Goal: Transaction & Acquisition: Purchase product/service

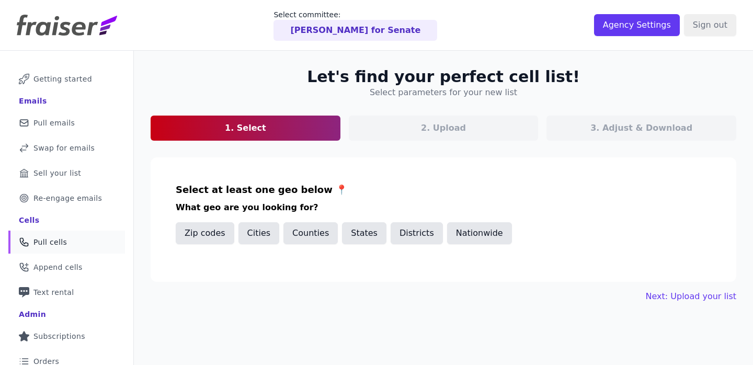
scroll to position [108, 0]
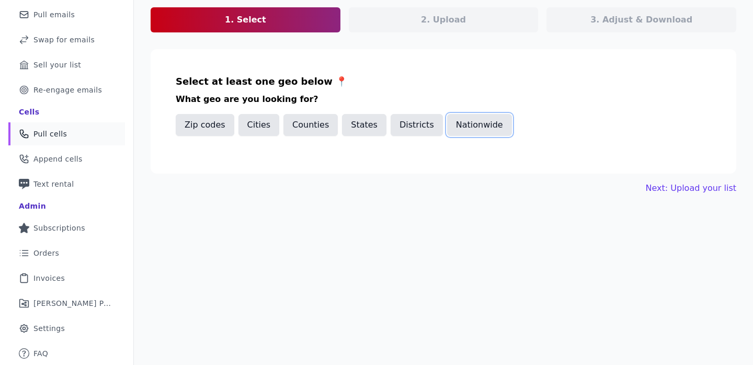
click at [480, 123] on button "Nationwide" at bounding box center [479, 125] width 65 height 22
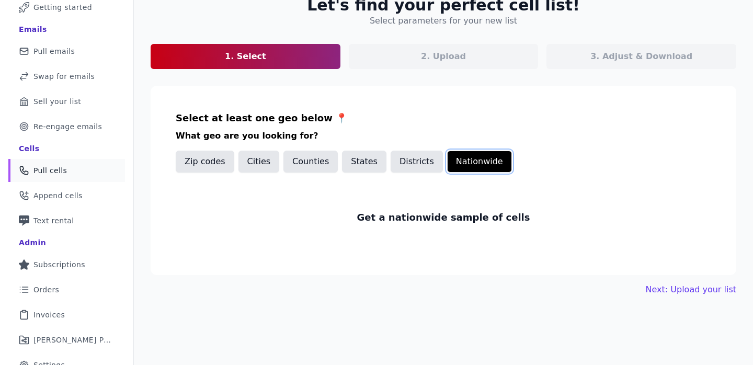
scroll to position [56, 0]
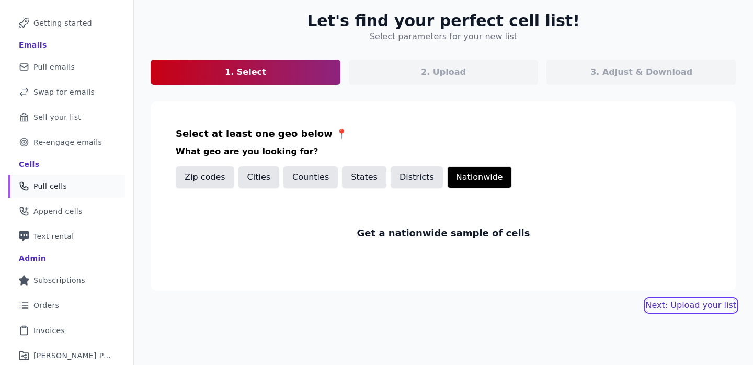
click at [705, 306] on link "Next: Upload your list" at bounding box center [690, 305] width 90 height 13
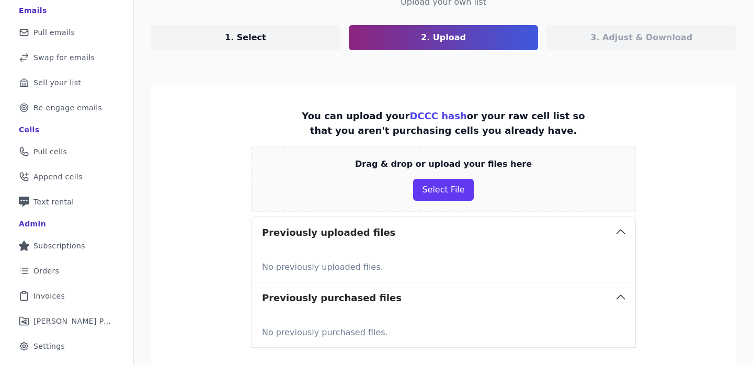
scroll to position [101, 0]
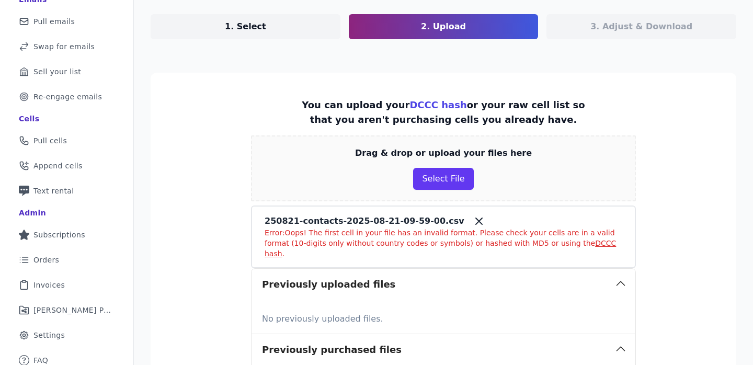
click at [476, 223] on icon at bounding box center [479, 221] width 6 height 6
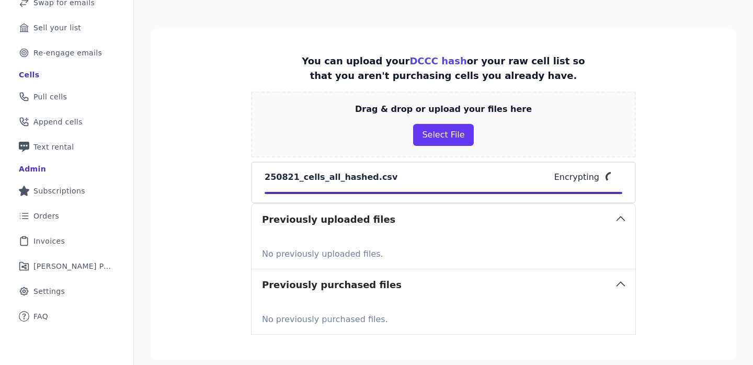
scroll to position [228, 0]
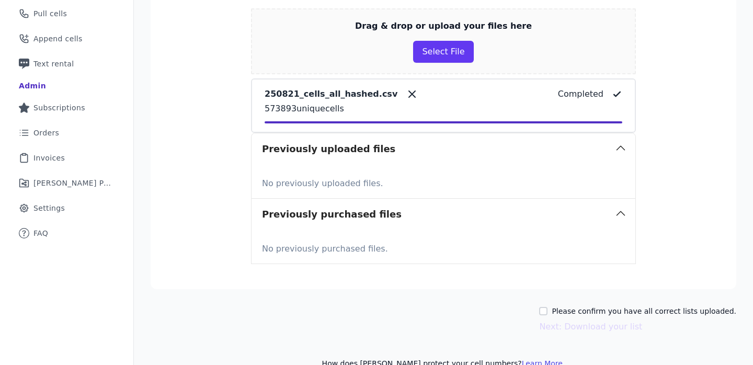
click at [580, 302] on div "Let's find your perfect cell list! Upload your own list 1. Select 2. Upload 3. …" at bounding box center [443, 103] width 619 height 563
click at [580, 310] on label "Please confirm you have all correct lists uploaded." at bounding box center [643, 311] width 185 height 10
click at [547, 310] on input "Please confirm you have all correct lists uploaded." at bounding box center [543, 311] width 8 height 8
checkbox input "true"
click at [577, 321] on button "Next: Download your list" at bounding box center [590, 326] width 103 height 13
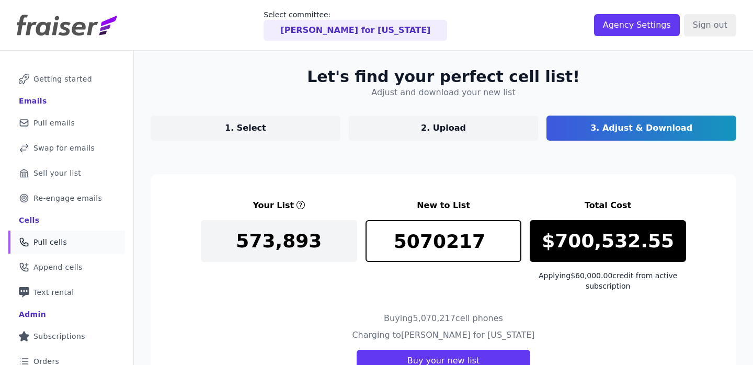
click at [48, 248] on link "Phone Icon Outline of a phone Pull cells" at bounding box center [66, 241] width 117 height 23
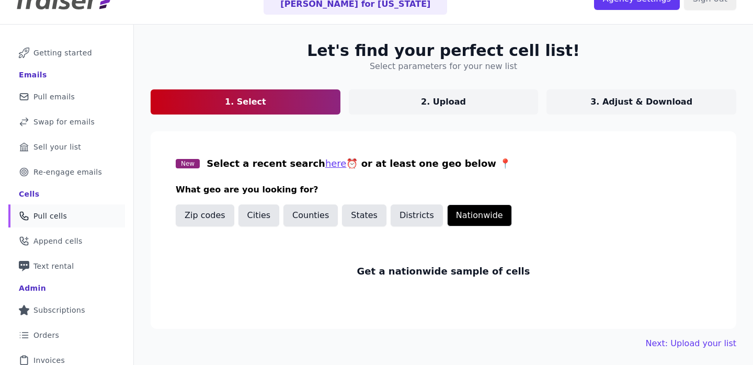
scroll to position [59, 0]
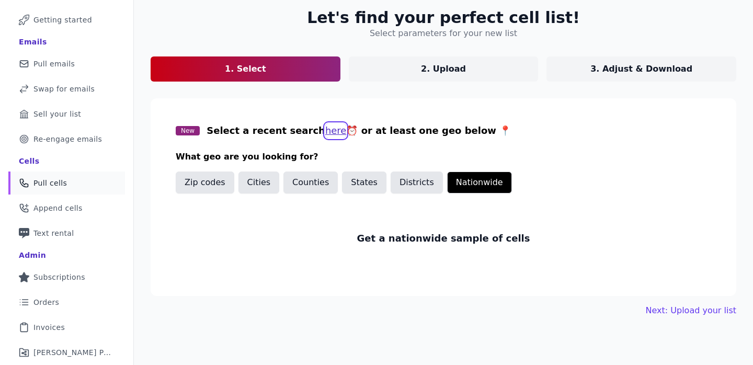
click at [325, 135] on button "here" at bounding box center [335, 130] width 21 height 15
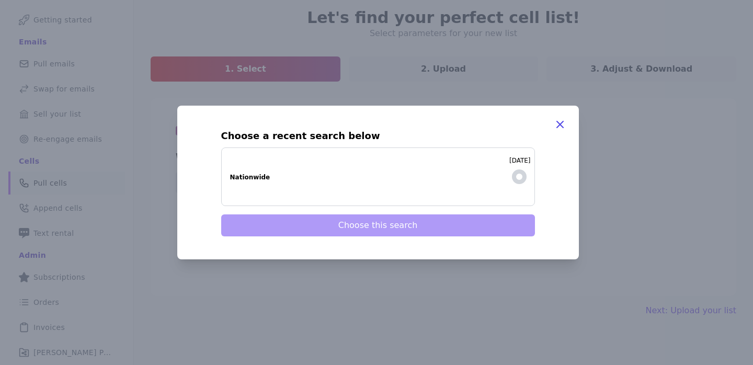
click at [372, 185] on ul "Nationwide" at bounding box center [365, 176] width 271 height 27
click at [0, 0] on input "8/21/2025 Nationwide" at bounding box center [0, 0] width 0 height 0
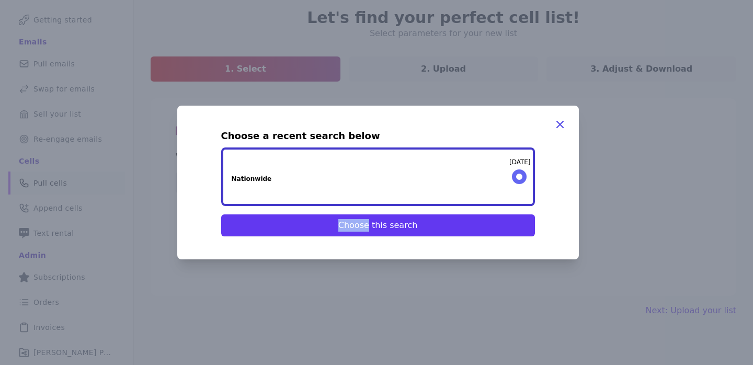
click at [372, 185] on ul "Nationwide" at bounding box center [366, 177] width 268 height 27
click at [0, 0] on input "8/21/2025 Nationwide" at bounding box center [0, 0] width 0 height 0
click at [515, 171] on span at bounding box center [519, 176] width 15 height 15
click at [569, 126] on div "Choose a recent search below 8/21/2025 Nationwide Choose this search" at bounding box center [377, 183] width 401 height 154
click at [566, 126] on div "Choose a recent search below 8/21/2025 Nationwide Choose this search" at bounding box center [377, 183] width 401 height 154
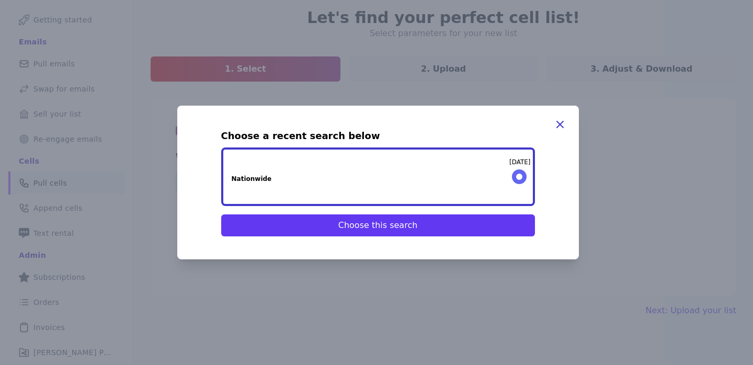
click at [559, 125] on icon "button" at bounding box center [560, 124] width 13 height 13
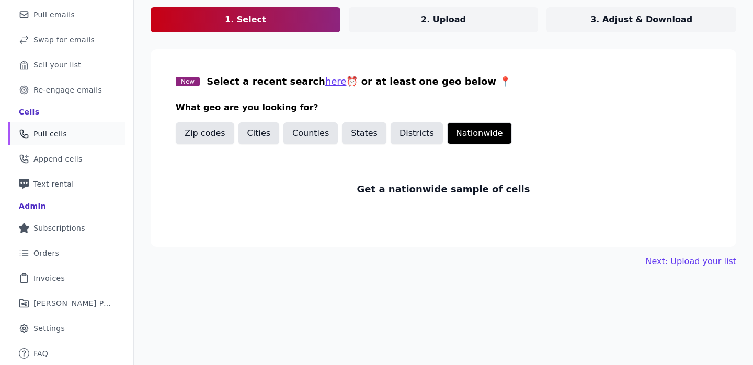
scroll to position [0, 0]
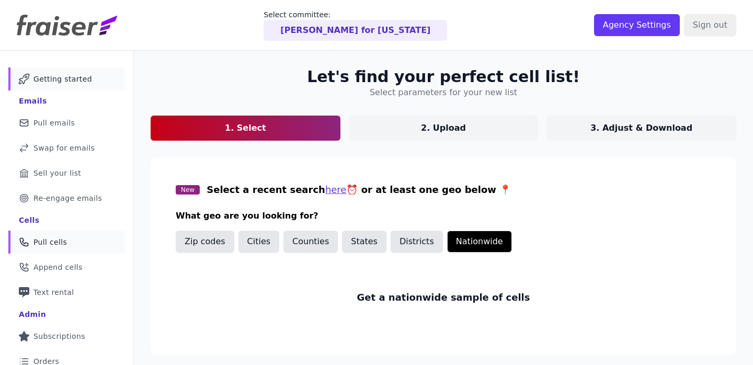
click at [66, 80] on span "Getting started" at bounding box center [62, 79] width 59 height 10
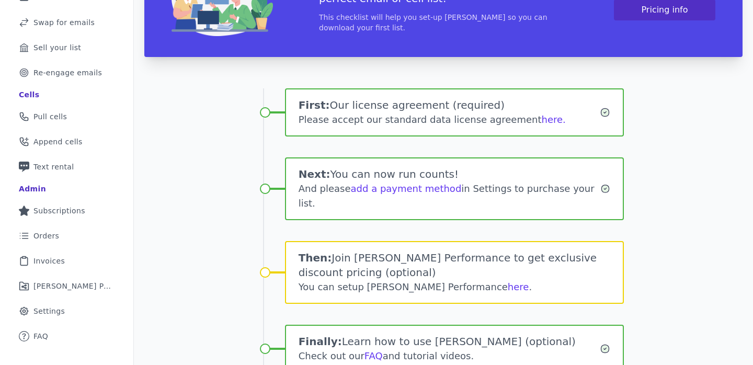
scroll to position [175, 0]
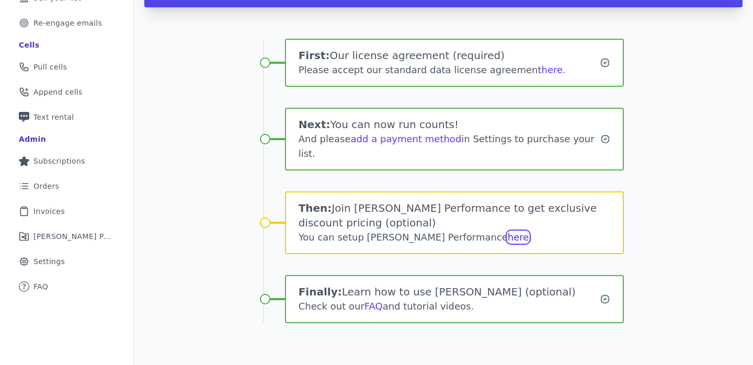
click at [508, 236] on link "here" at bounding box center [518, 237] width 21 height 11
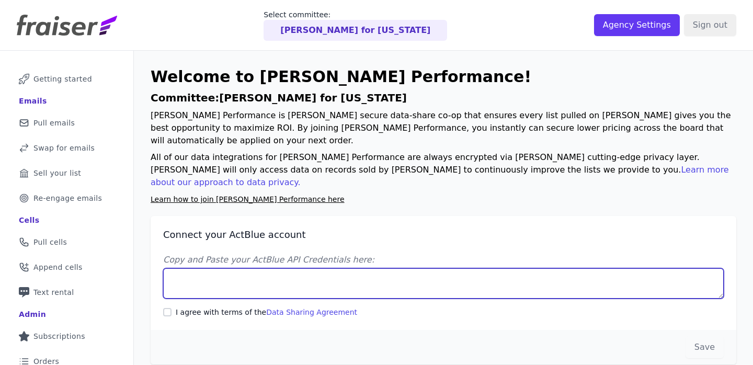
click at [418, 268] on textarea "Copy and Paste your ActBlue API Credentials here:" at bounding box center [443, 283] width 560 height 30
click at [317, 268] on textarea "Copy and Paste your ActBlue API Credentials here:" at bounding box center [443, 283] width 560 height 30
paste textarea "Client UUID: 03043095-5bac-4711-9943-efeef2a6a2ce Client Secret: y2oRJ8N1zbbDbb…"
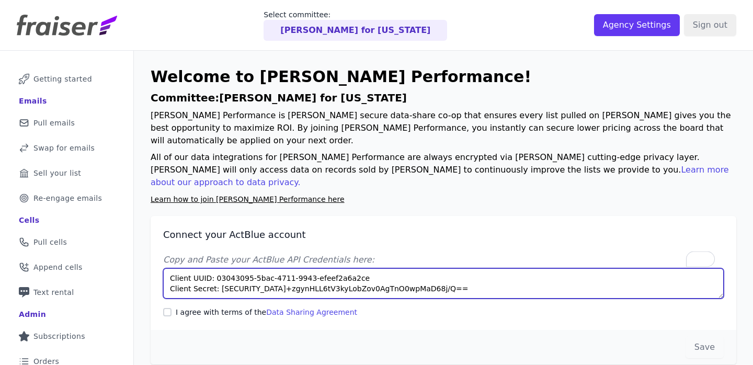
type textarea "Client UUID: 03043095-5bac-4711-9943-efeef2a6a2ce Client Secret: y2oRJ8N1zbbDbb…"
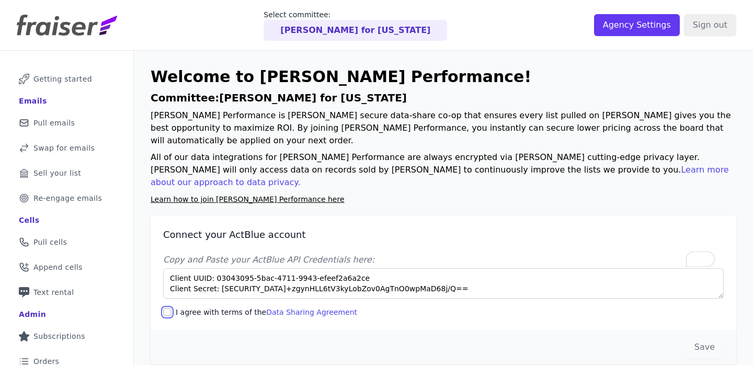
click at [167, 308] on input "I agree with terms of the Data Sharing Agreement" at bounding box center [167, 312] width 8 height 8
checkbox input "true"
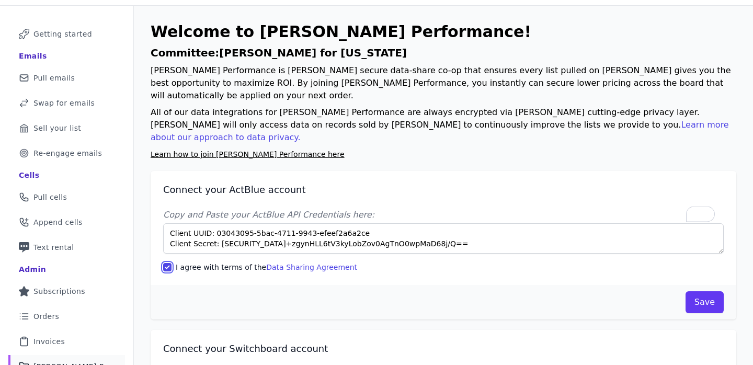
scroll to position [82, 0]
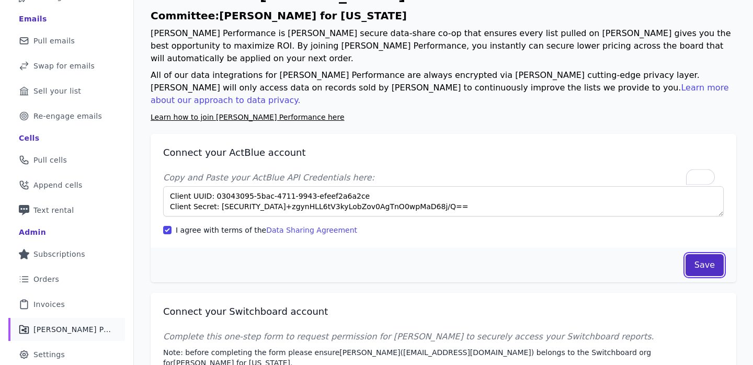
click at [710, 254] on button "Save" at bounding box center [704, 265] width 38 height 22
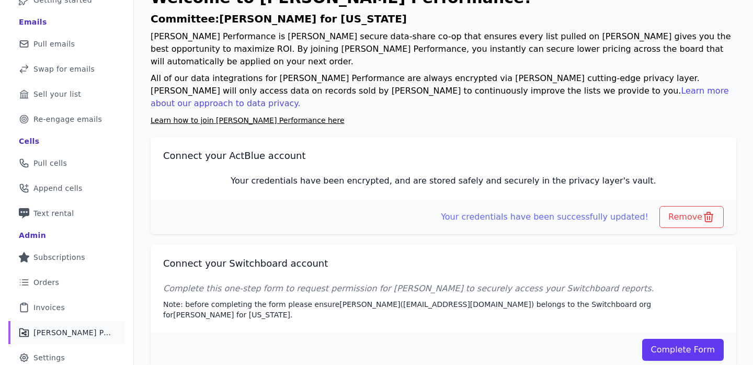
scroll to position [63, 0]
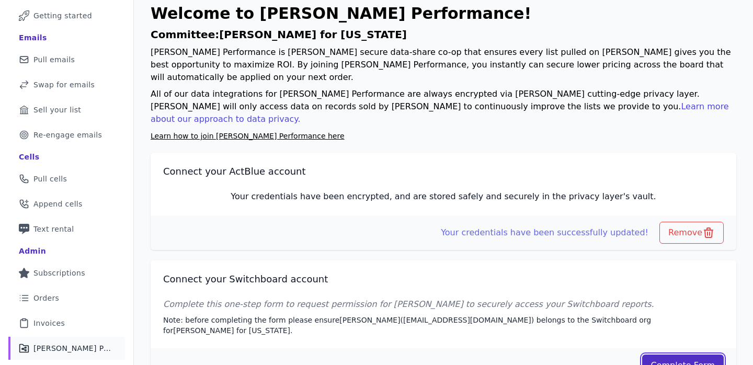
click at [670, 354] on link "Complete Form" at bounding box center [683, 365] width 82 height 22
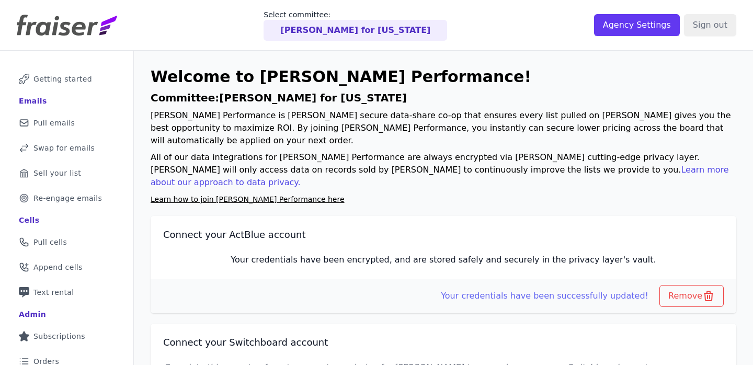
scroll to position [101, 0]
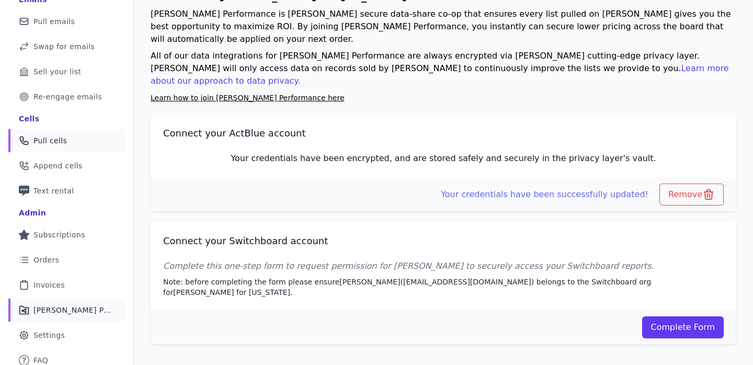
click at [76, 132] on link "Phone Icon Outline of a phone Pull cells" at bounding box center [66, 140] width 117 height 23
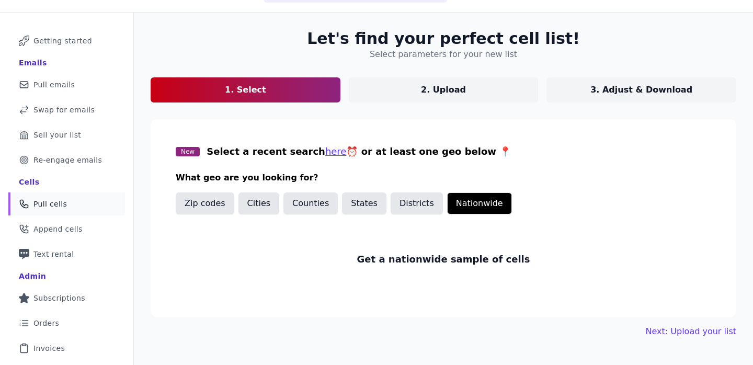
scroll to position [108, 0]
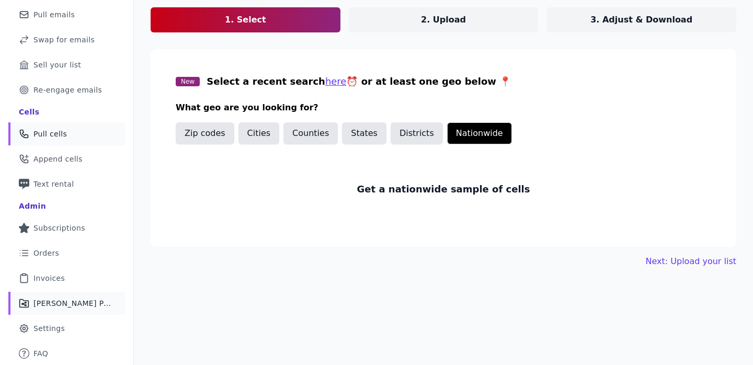
click at [103, 306] on span "[PERSON_NAME] Performance" at bounding box center [72, 303] width 79 height 10
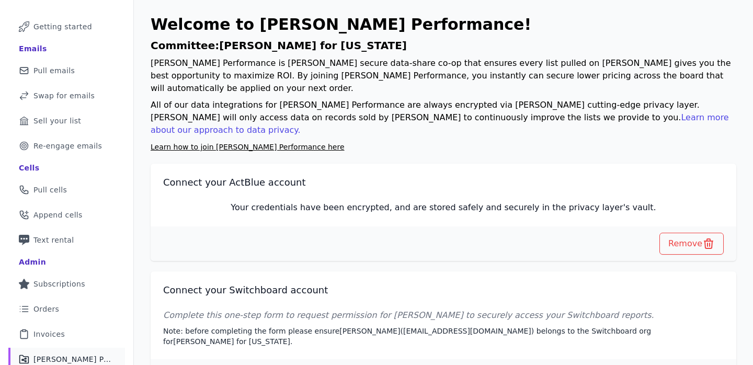
scroll to position [108, 0]
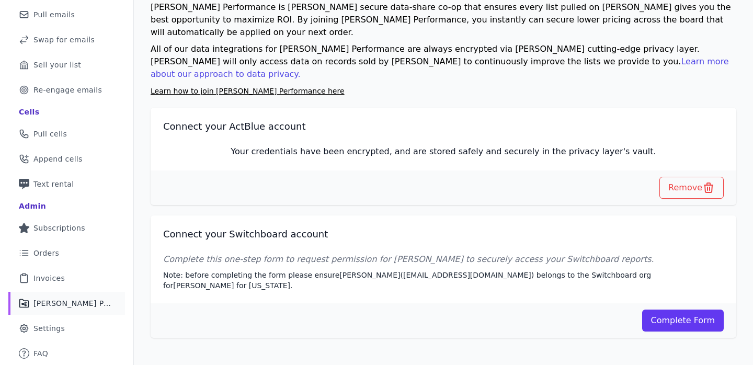
click at [77, 307] on span "[PERSON_NAME] Performance" at bounding box center [72, 303] width 79 height 10
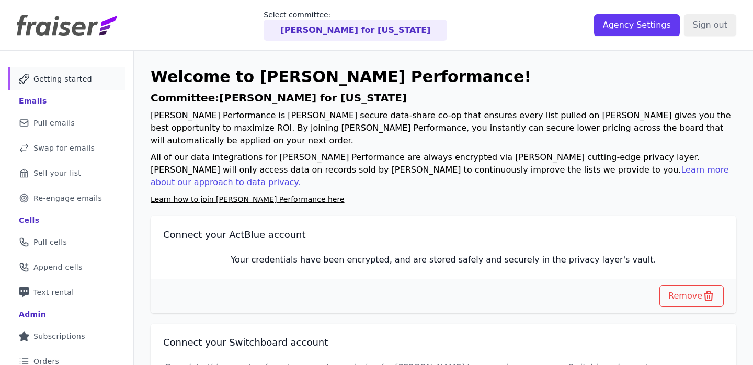
click at [71, 73] on link "Mail Icon Outline of a mail envelope Getting started" at bounding box center [66, 78] width 117 height 23
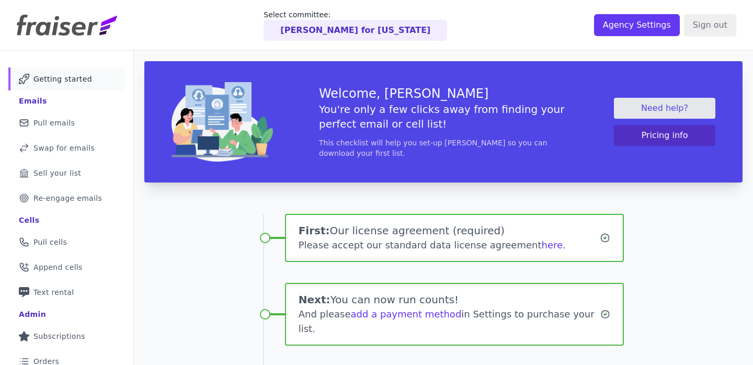
scroll to position [200, 0]
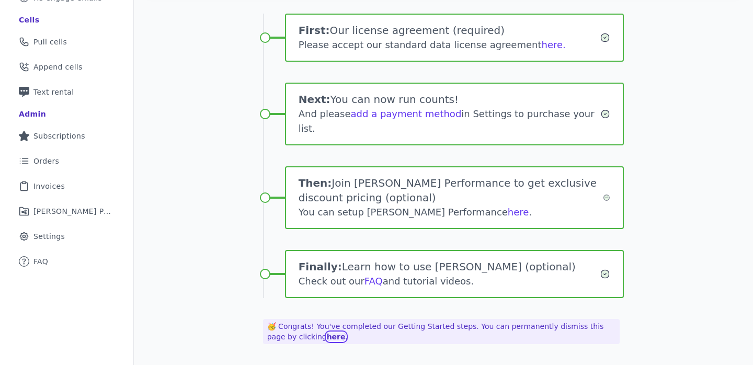
click at [327, 339] on link "here" at bounding box center [336, 336] width 19 height 8
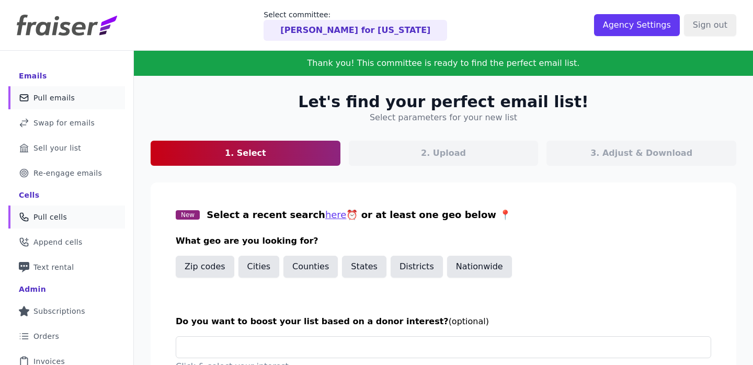
click at [64, 223] on link "Phone Icon Outline of a phone Pull cells" at bounding box center [66, 216] width 117 height 23
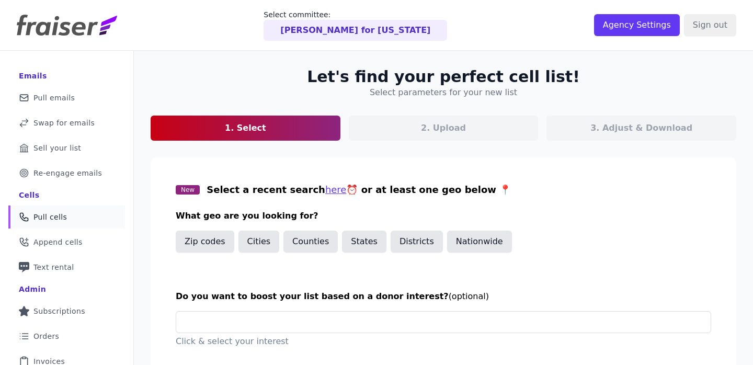
scroll to position [70, 0]
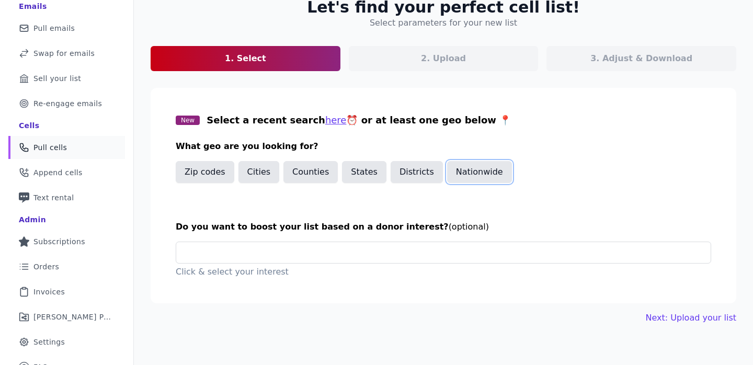
click at [466, 177] on button "Nationwide" at bounding box center [479, 172] width 65 height 22
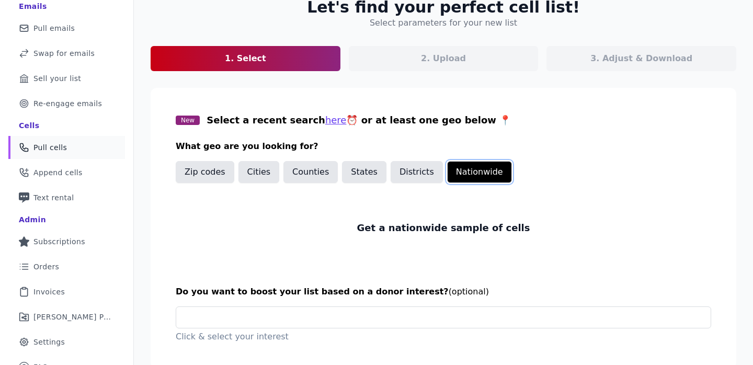
scroll to position [110, 0]
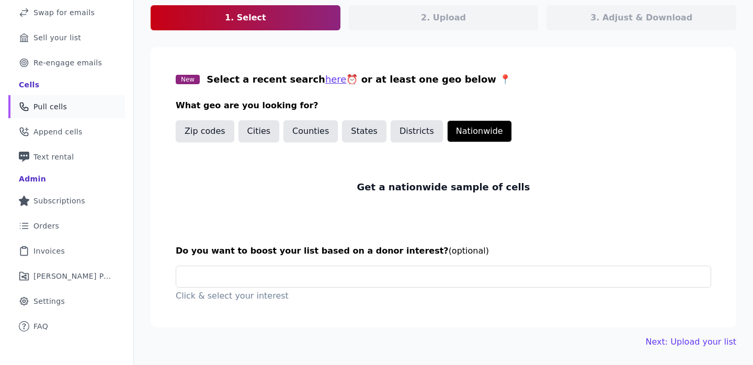
click at [319, 266] on div at bounding box center [443, 277] width 535 height 22
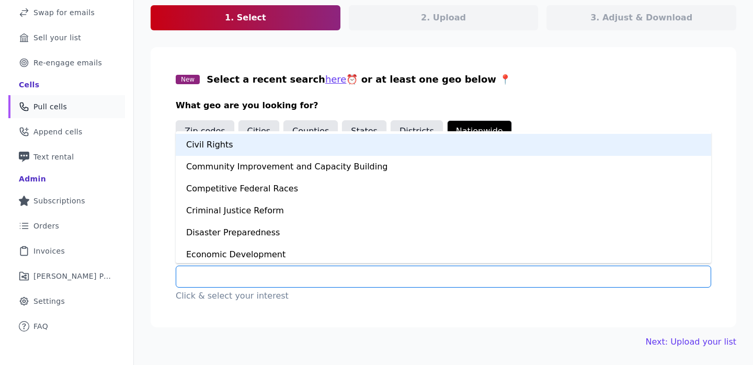
scroll to position [109, 0]
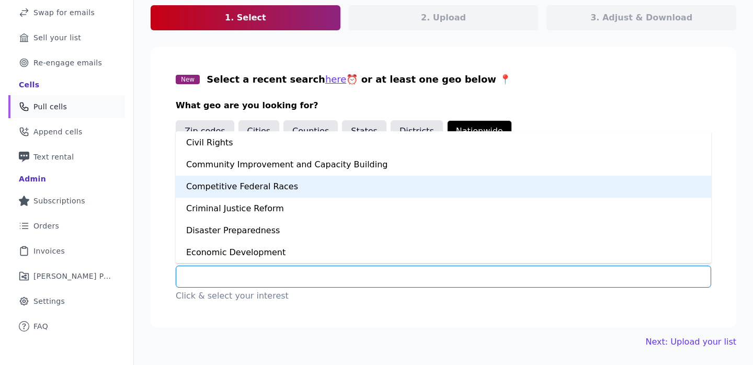
click at [321, 195] on div "Competitive Federal Races" at bounding box center [443, 187] width 535 height 22
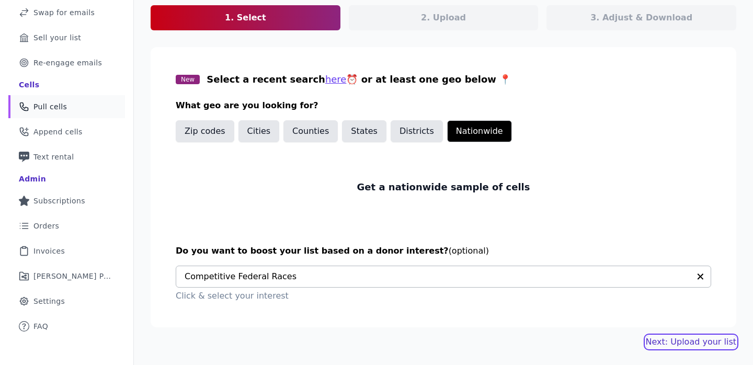
click at [694, 337] on link "Next: Upload your list" at bounding box center [690, 342] width 90 height 13
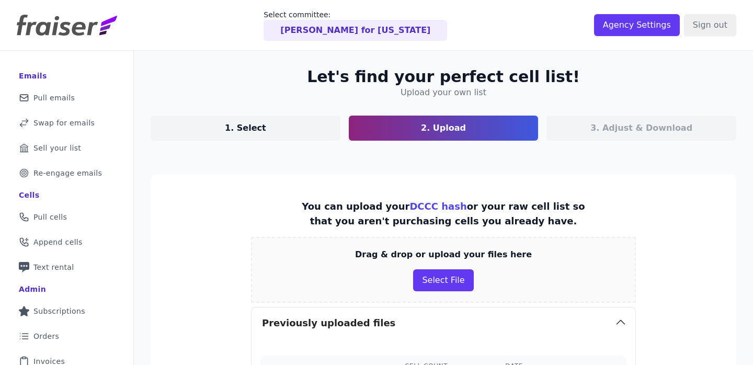
scroll to position [240, 0]
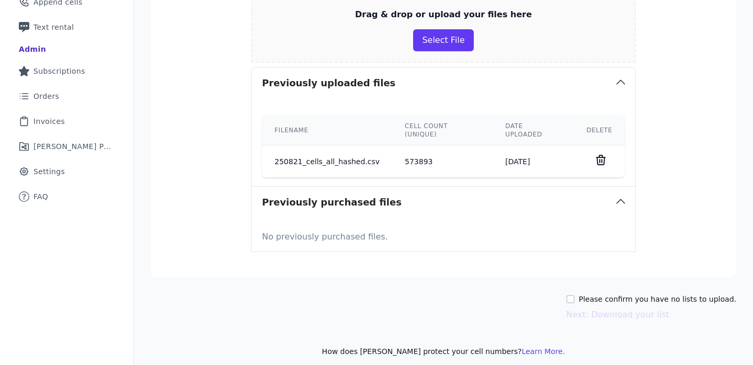
click at [654, 294] on label "Please confirm you have no lists to upload." at bounding box center [657, 299] width 157 height 10
click at [574, 295] on input "Please confirm you have no lists to upload." at bounding box center [570, 299] width 8 height 8
checkbox input "true"
click at [642, 312] on button "Next: Download your list" at bounding box center [617, 314] width 103 height 13
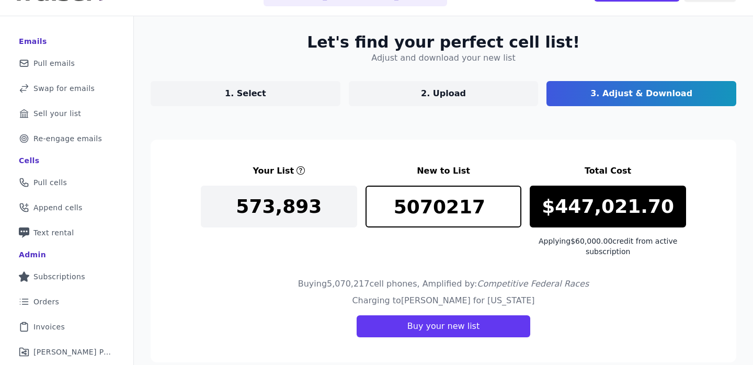
scroll to position [57, 0]
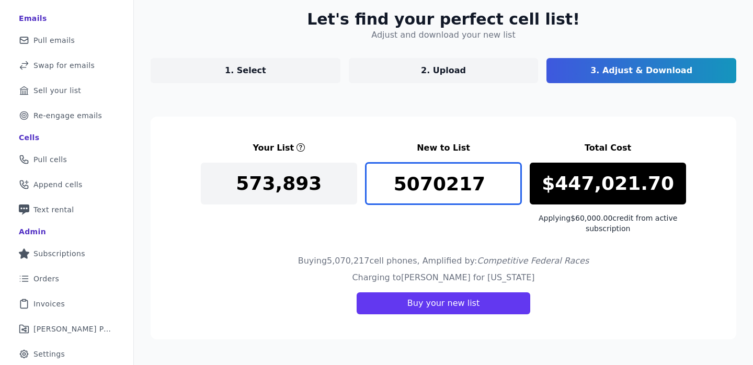
click at [420, 186] on input "5070217" at bounding box center [443, 184] width 156 height 42
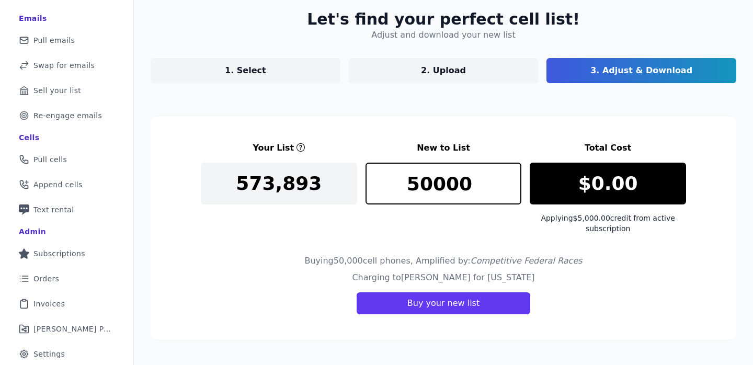
click at [273, 278] on div "Charging to Terry Virts for Texas Buy your new list" at bounding box center [443, 292] width 485 height 43
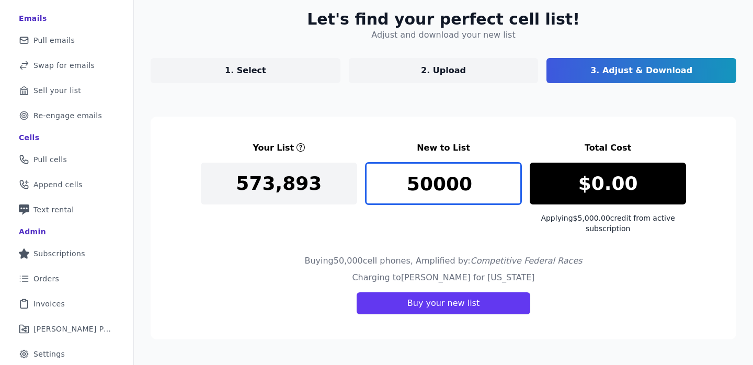
click at [457, 181] on input "50000" at bounding box center [443, 184] width 156 height 42
type input "1"
type input "50000"
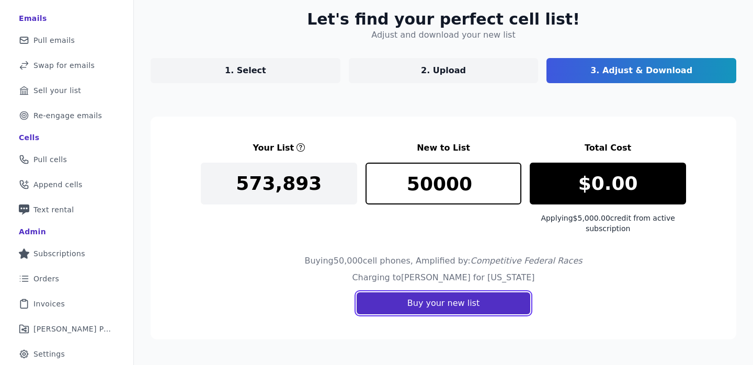
click at [441, 306] on button "Buy your new list" at bounding box center [443, 303] width 174 height 22
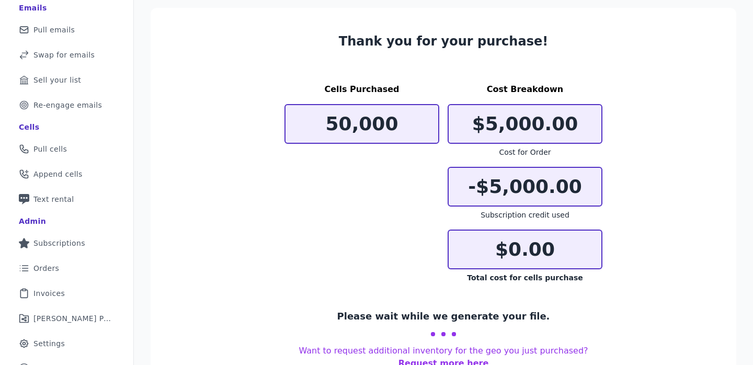
scroll to position [114, 0]
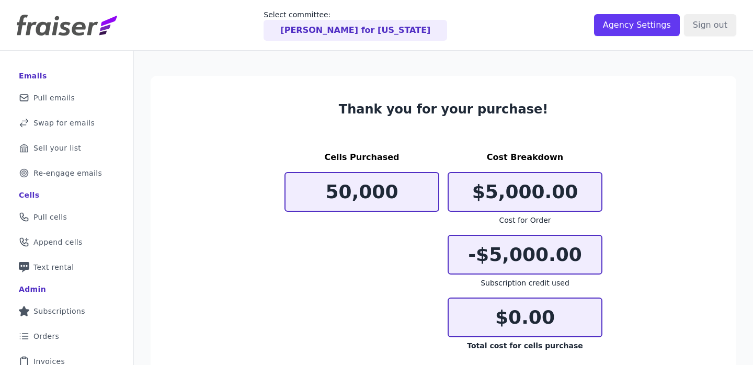
scroll to position [114, 0]
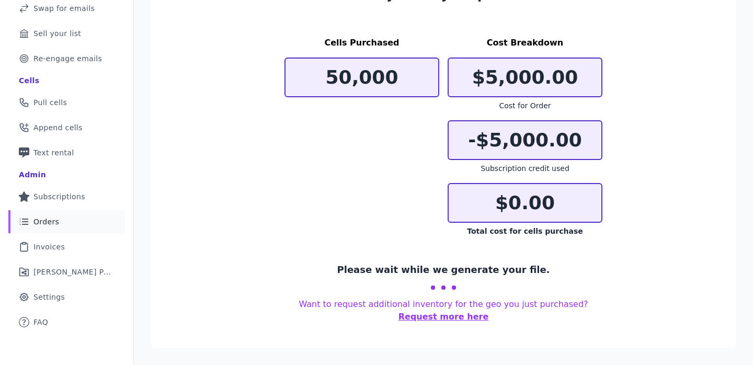
click at [36, 232] on link "List Icon Outline of bulleted list Orders" at bounding box center [66, 221] width 117 height 23
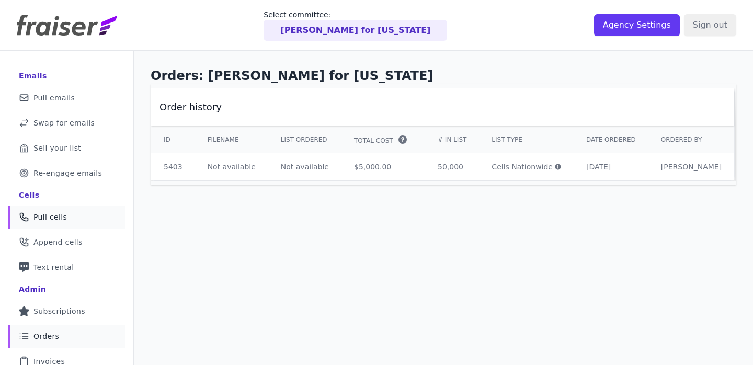
click at [70, 207] on link "Phone Icon Outline of a phone Pull cells" at bounding box center [66, 216] width 117 height 23
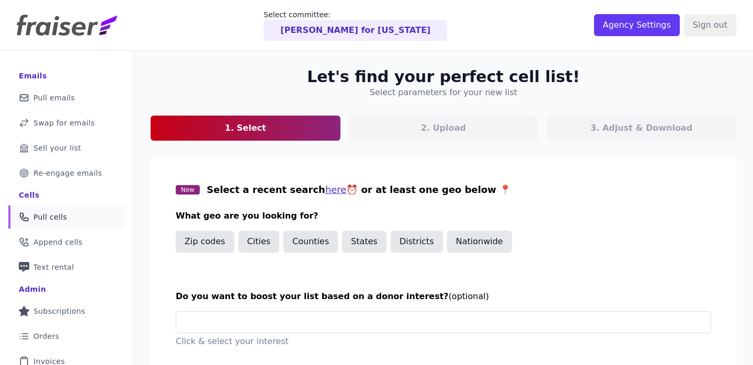
scroll to position [83, 0]
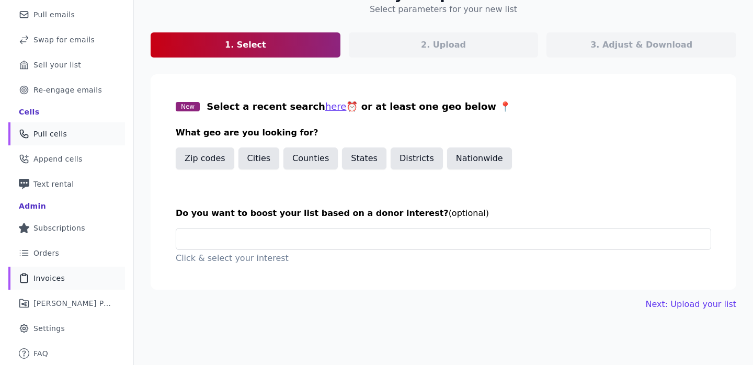
click at [75, 276] on link "Clipboard Icon Outline of a clipboard Invoices" at bounding box center [66, 278] width 117 height 23
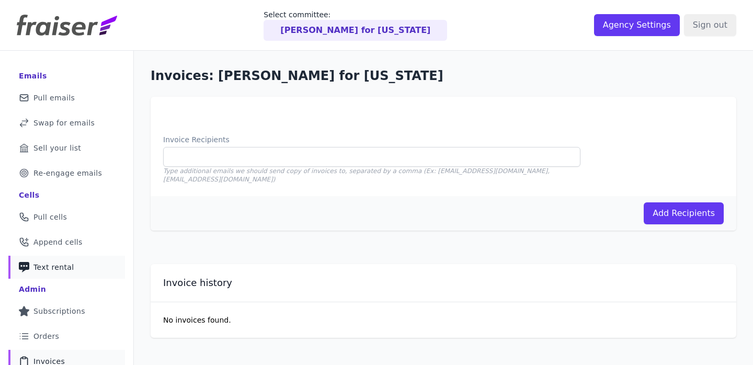
scroll to position [83, 0]
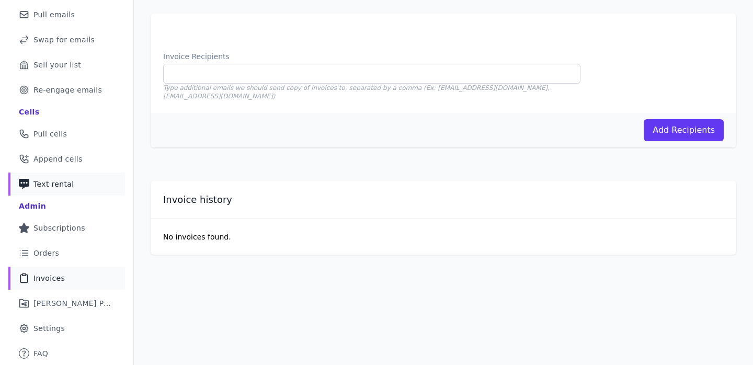
click at [71, 256] on link "List Icon Outline of bulleted list Orders" at bounding box center [66, 252] width 117 height 23
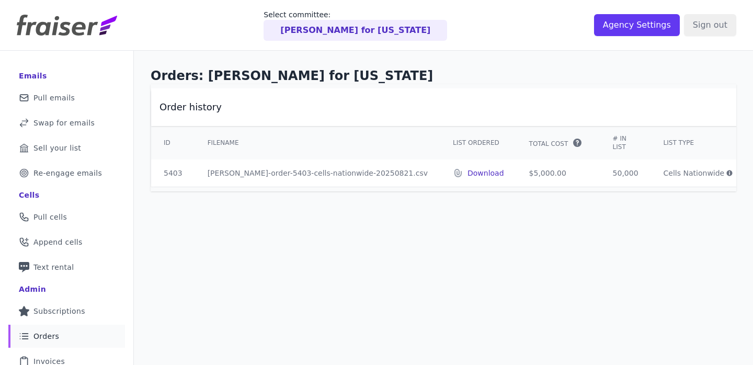
click at [467, 171] on p "Download" at bounding box center [485, 173] width 37 height 10
click at [65, 214] on span "Pull cells" at bounding box center [49, 217] width 33 height 10
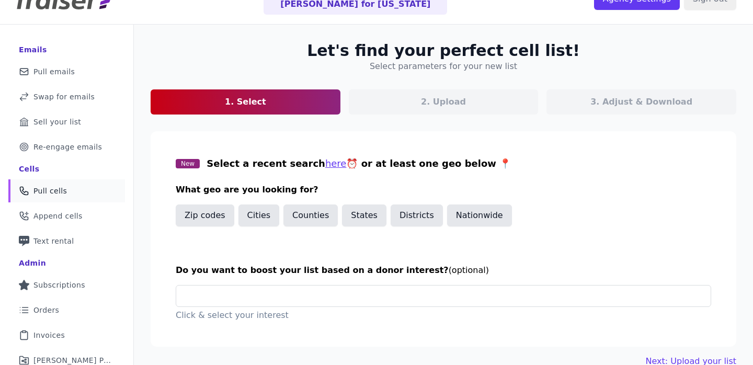
scroll to position [66, 0]
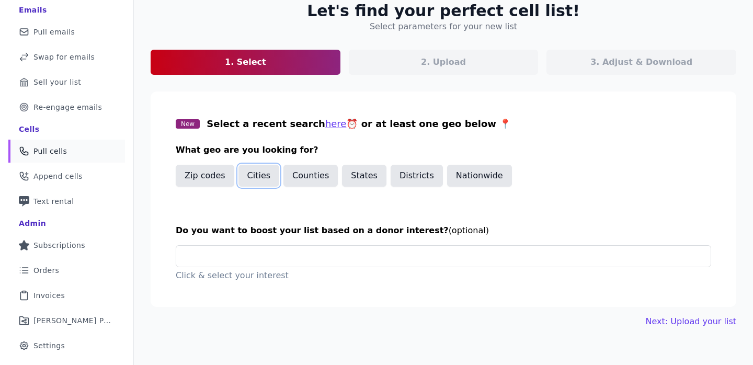
click at [266, 178] on button "Cities" at bounding box center [258, 176] width 41 height 22
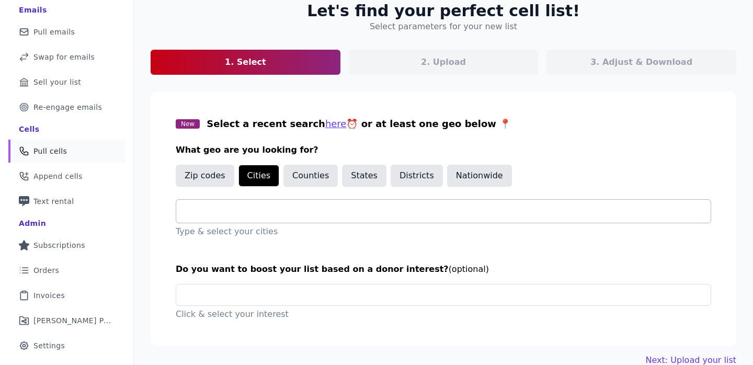
click at [283, 210] on input "text" at bounding box center [448, 211] width 526 height 13
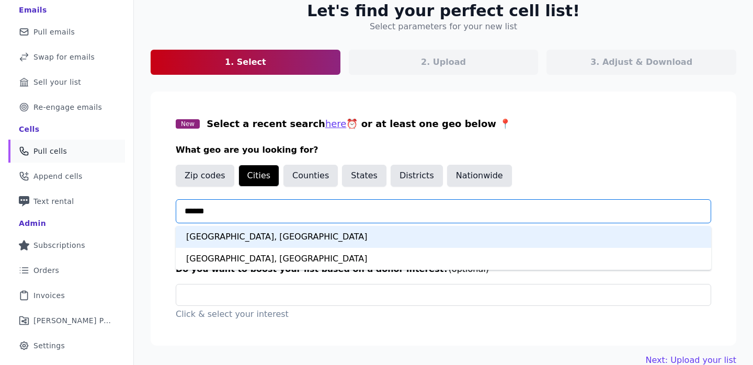
type input "*******"
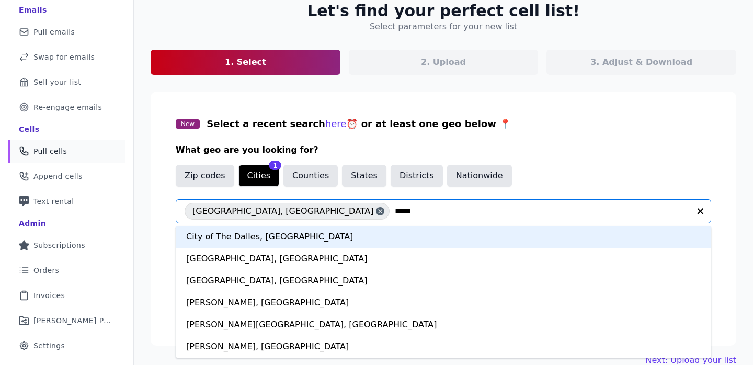
type input "******"
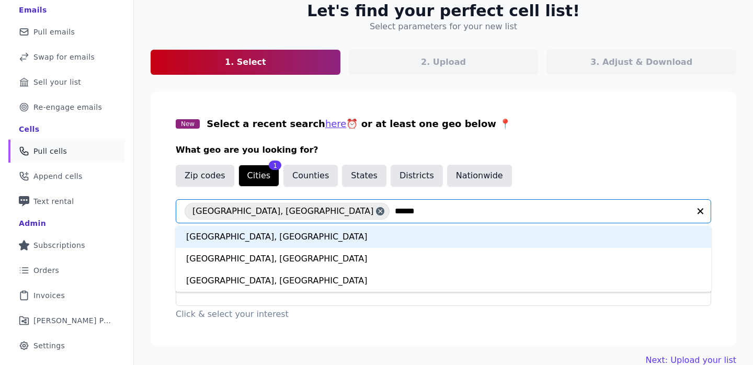
click at [257, 236] on div "Dallas, TX" at bounding box center [443, 237] width 535 height 22
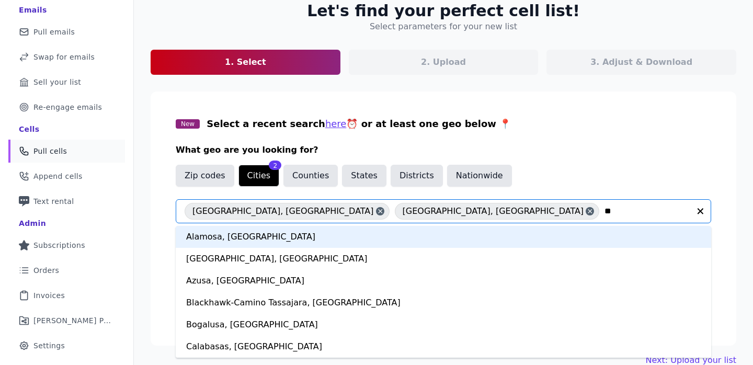
type input "*"
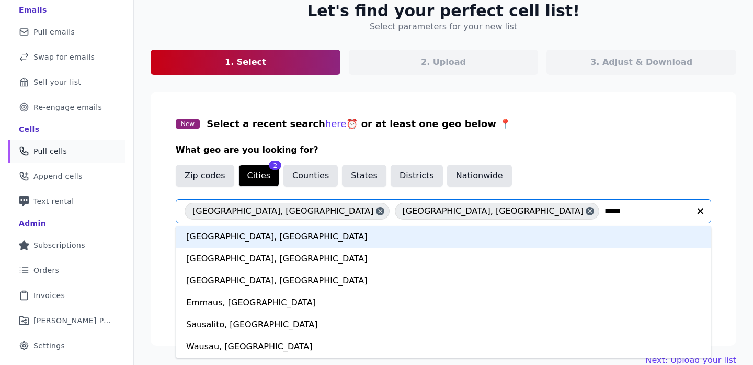
type input "******"
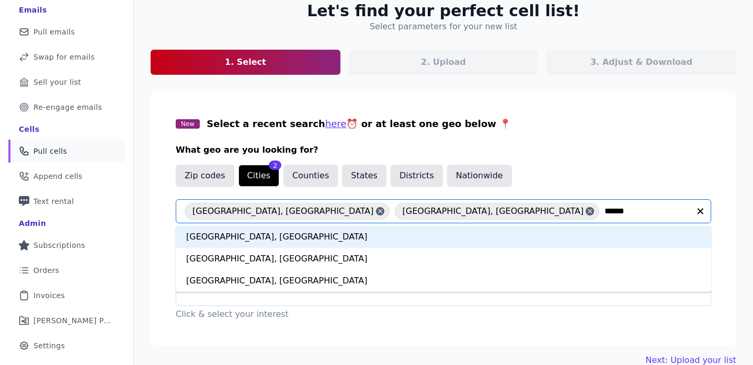
click at [295, 242] on div "Austin, TX" at bounding box center [443, 237] width 535 height 22
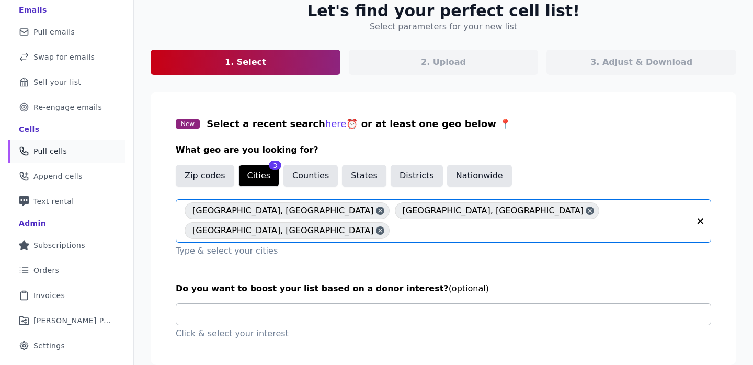
click at [292, 304] on input "text" at bounding box center [448, 314] width 526 height 21
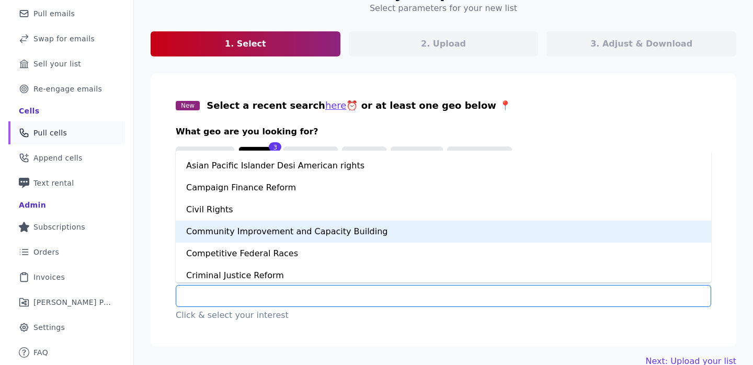
scroll to position [55, 0]
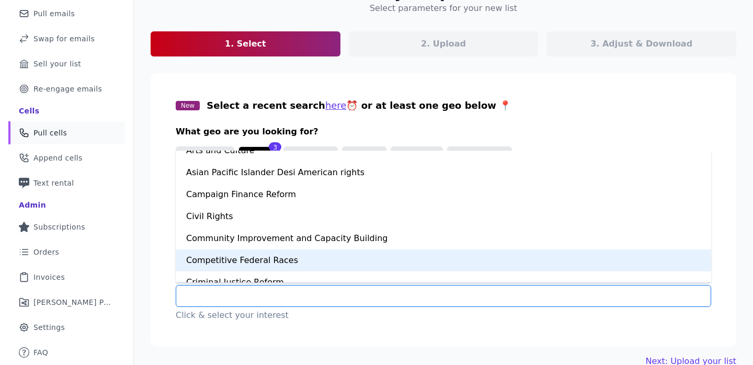
click at [276, 249] on div "Competitive Federal Races" at bounding box center [443, 260] width 535 height 22
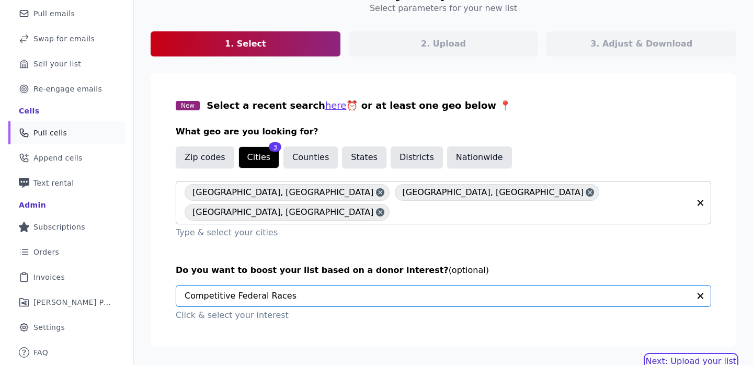
click at [681, 355] on link "Next: Upload your list" at bounding box center [690, 361] width 90 height 13
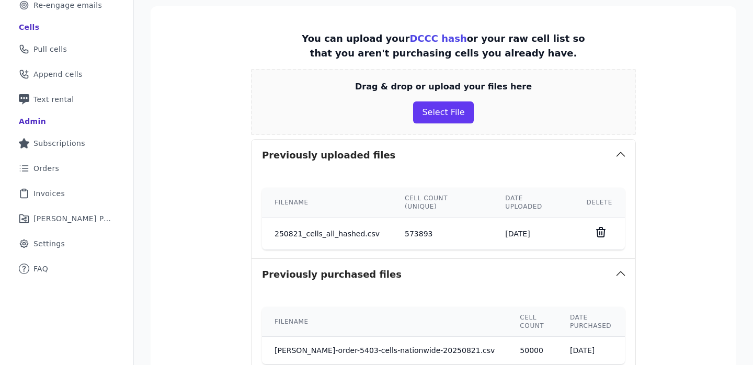
scroll to position [244, 0]
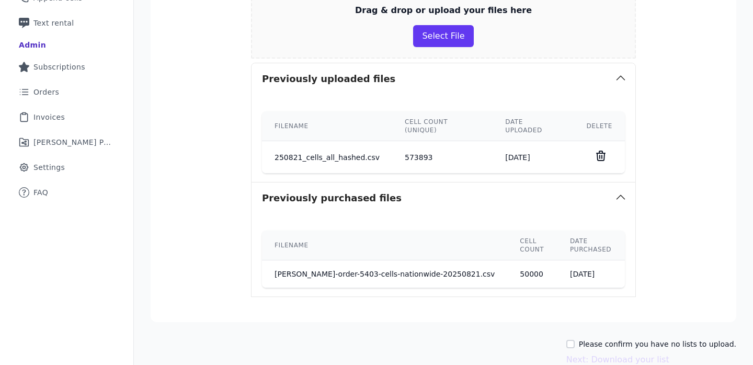
click at [582, 339] on div "Please confirm you have no lists to upload." at bounding box center [651, 344] width 170 height 10
click at [574, 340] on input "Please confirm you have no lists to upload." at bounding box center [570, 344] width 8 height 8
checkbox input "true"
click at [607, 353] on button "Next: Download your list" at bounding box center [617, 359] width 103 height 13
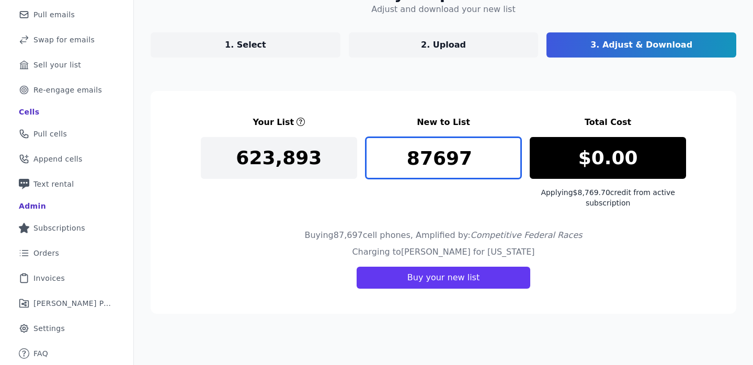
click at [439, 162] on input "87697" at bounding box center [443, 158] width 156 height 42
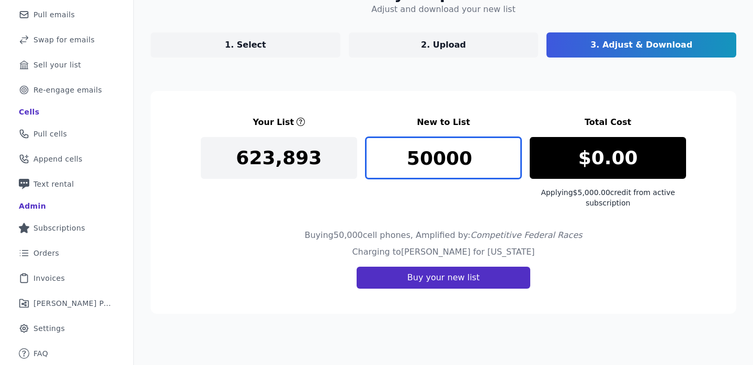
type input "50000"
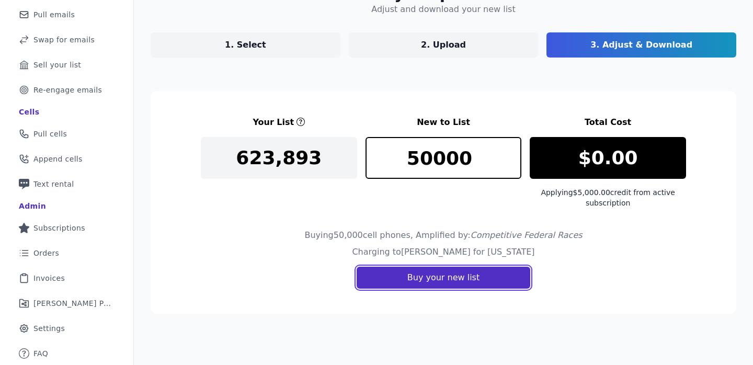
click at [434, 283] on button "Buy your new list" at bounding box center [443, 278] width 174 height 22
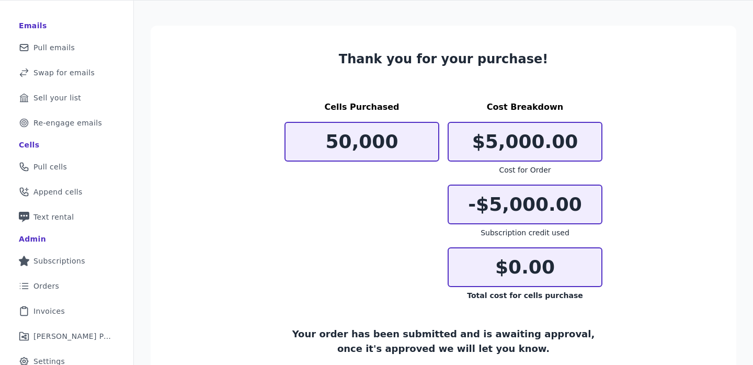
scroll to position [117, 0]
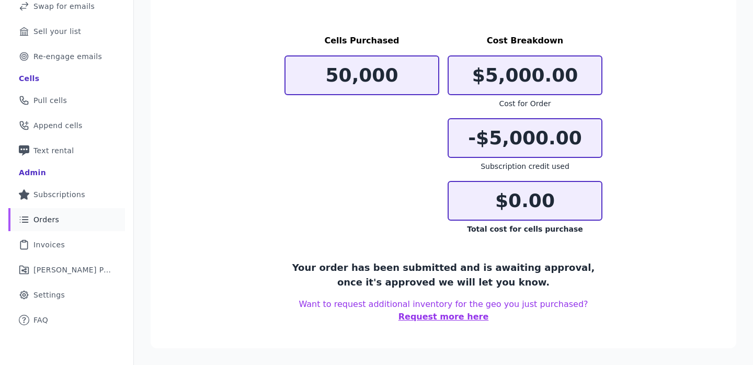
click at [63, 217] on link "List Icon Outline of bulleted list Orders" at bounding box center [66, 219] width 117 height 23
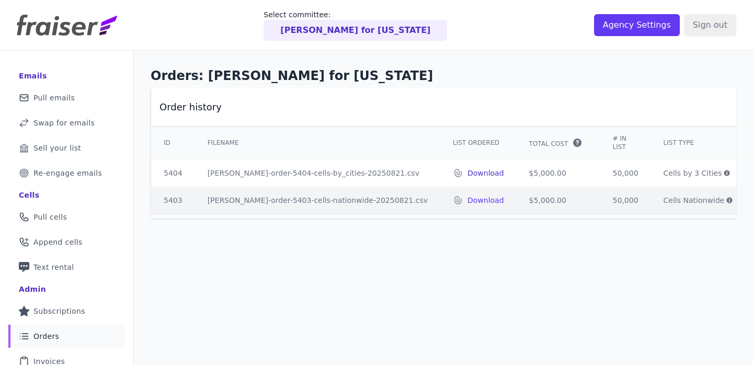
click at [467, 168] on p "Download" at bounding box center [485, 173] width 37 height 10
